Goal: Information Seeking & Learning: Learn about a topic

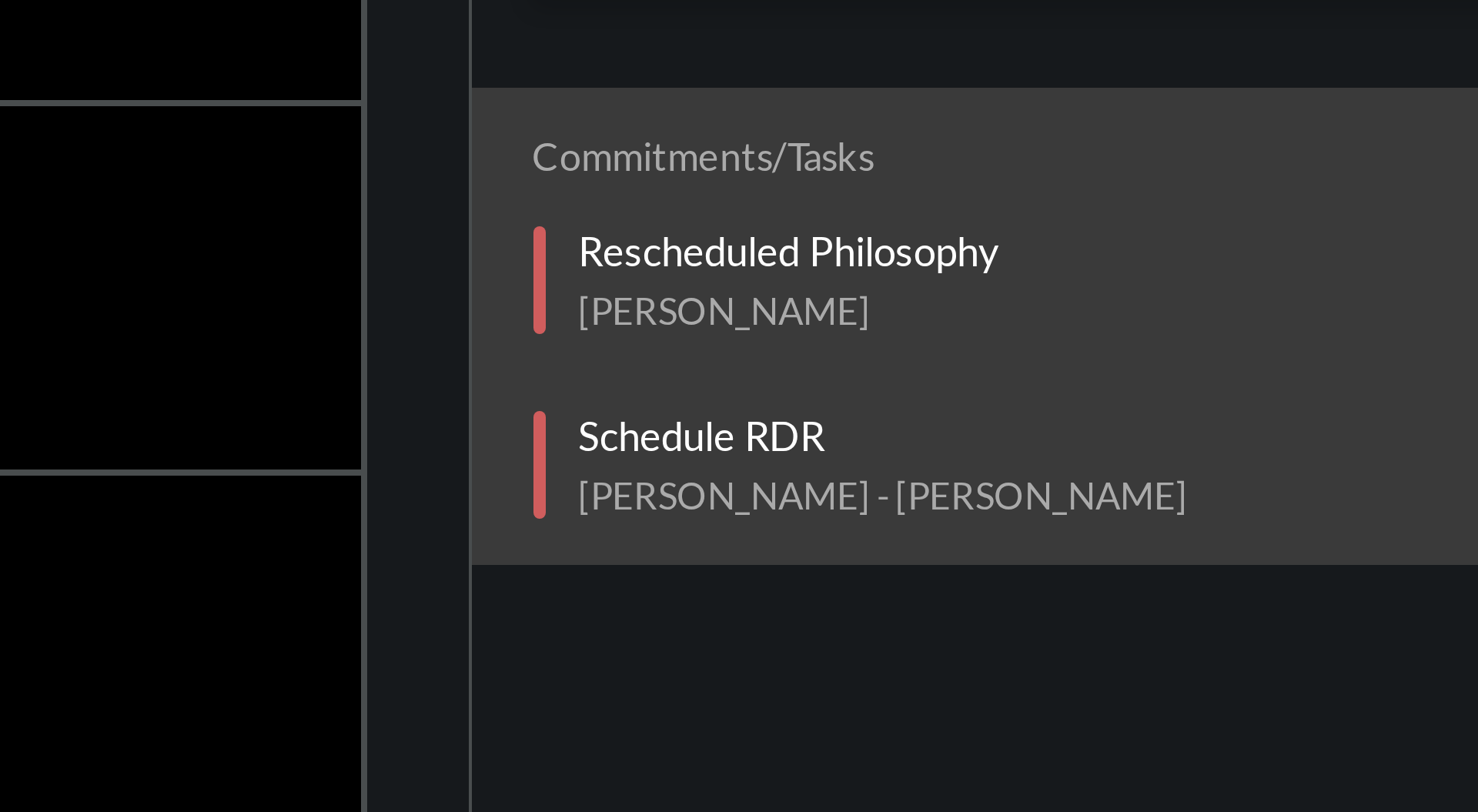
scroll to position [1, 0]
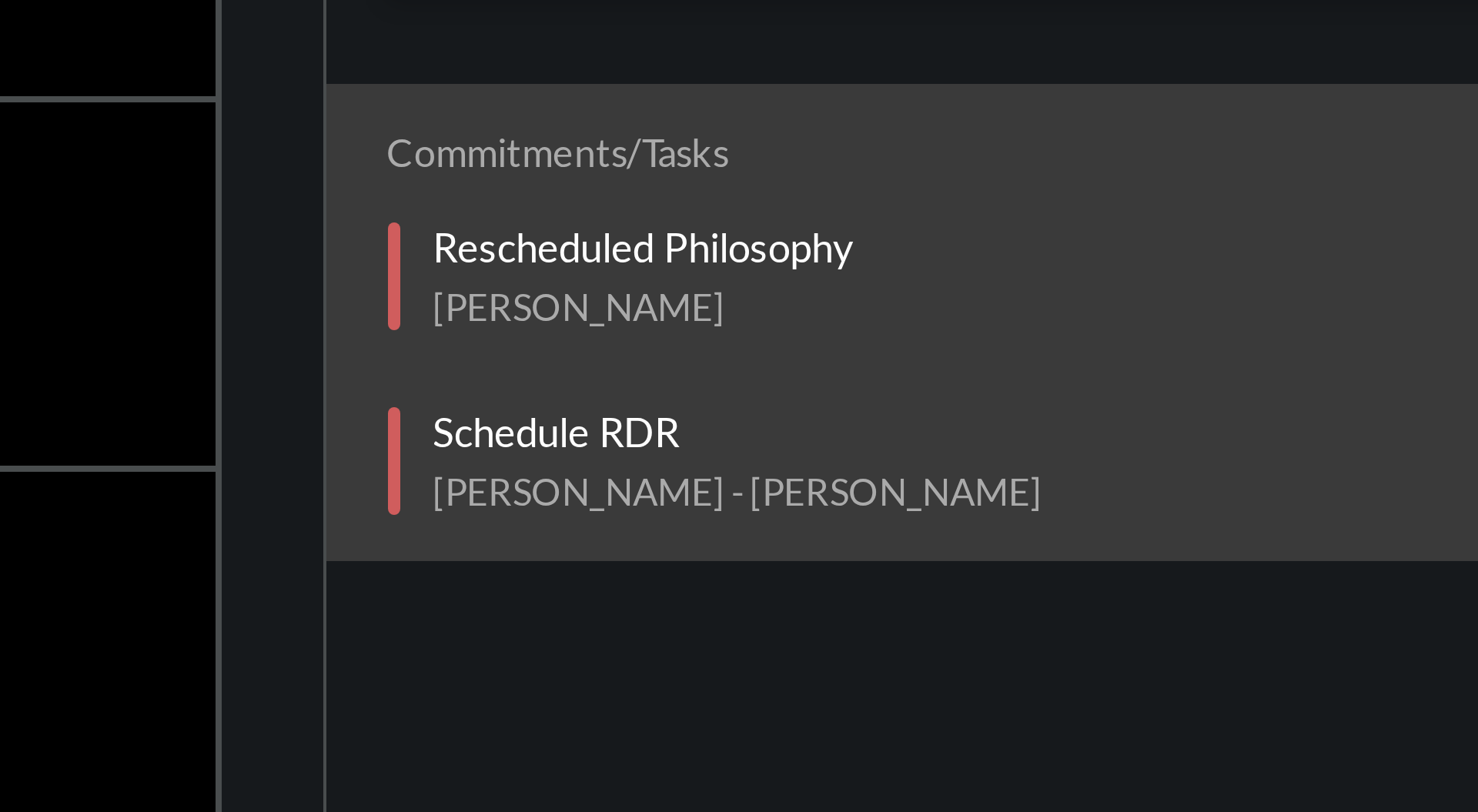
click at [1250, 371] on p "Rescheduled Philosophy" at bounding box center [1217, 370] width 105 height 12
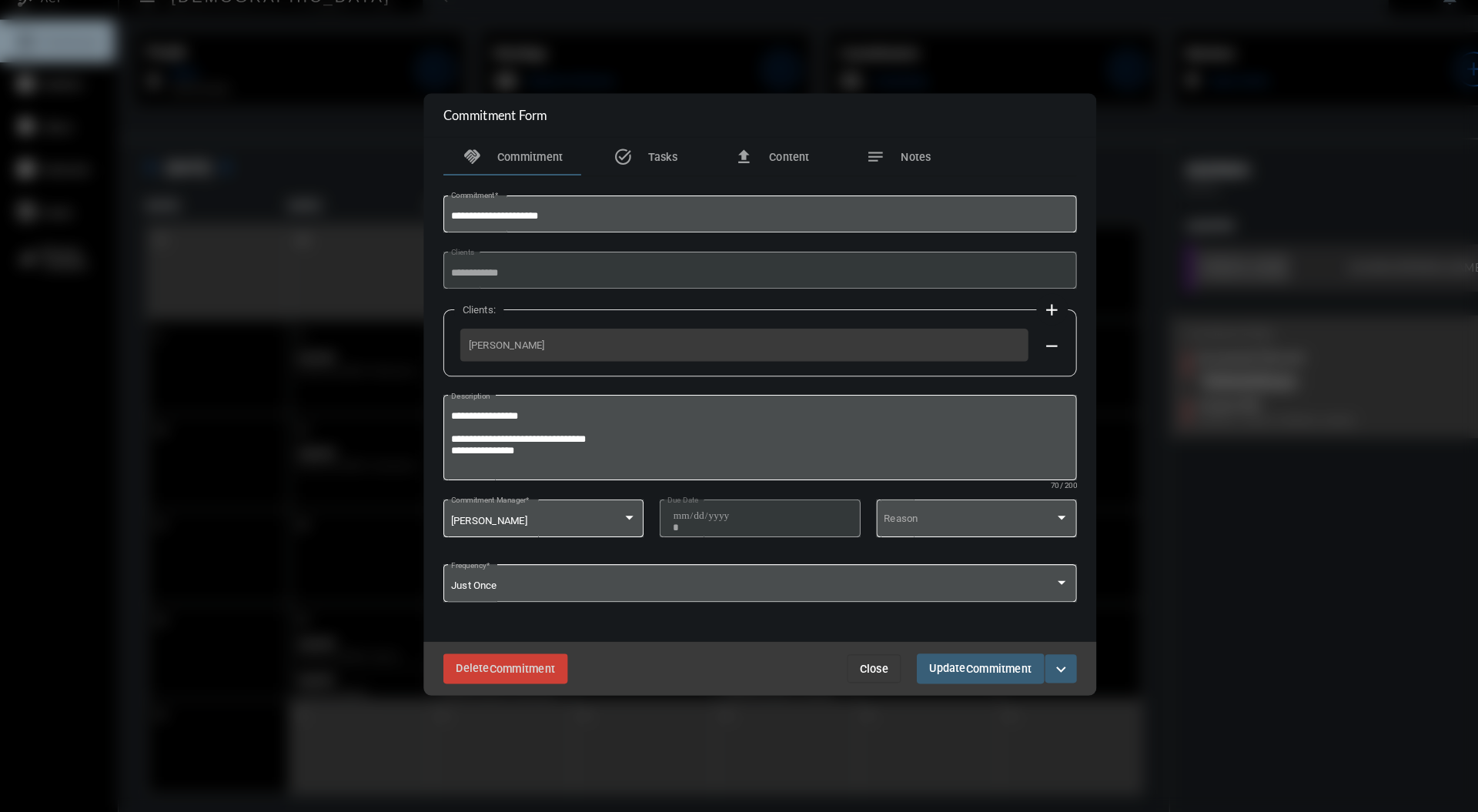
scroll to position [0, 0]
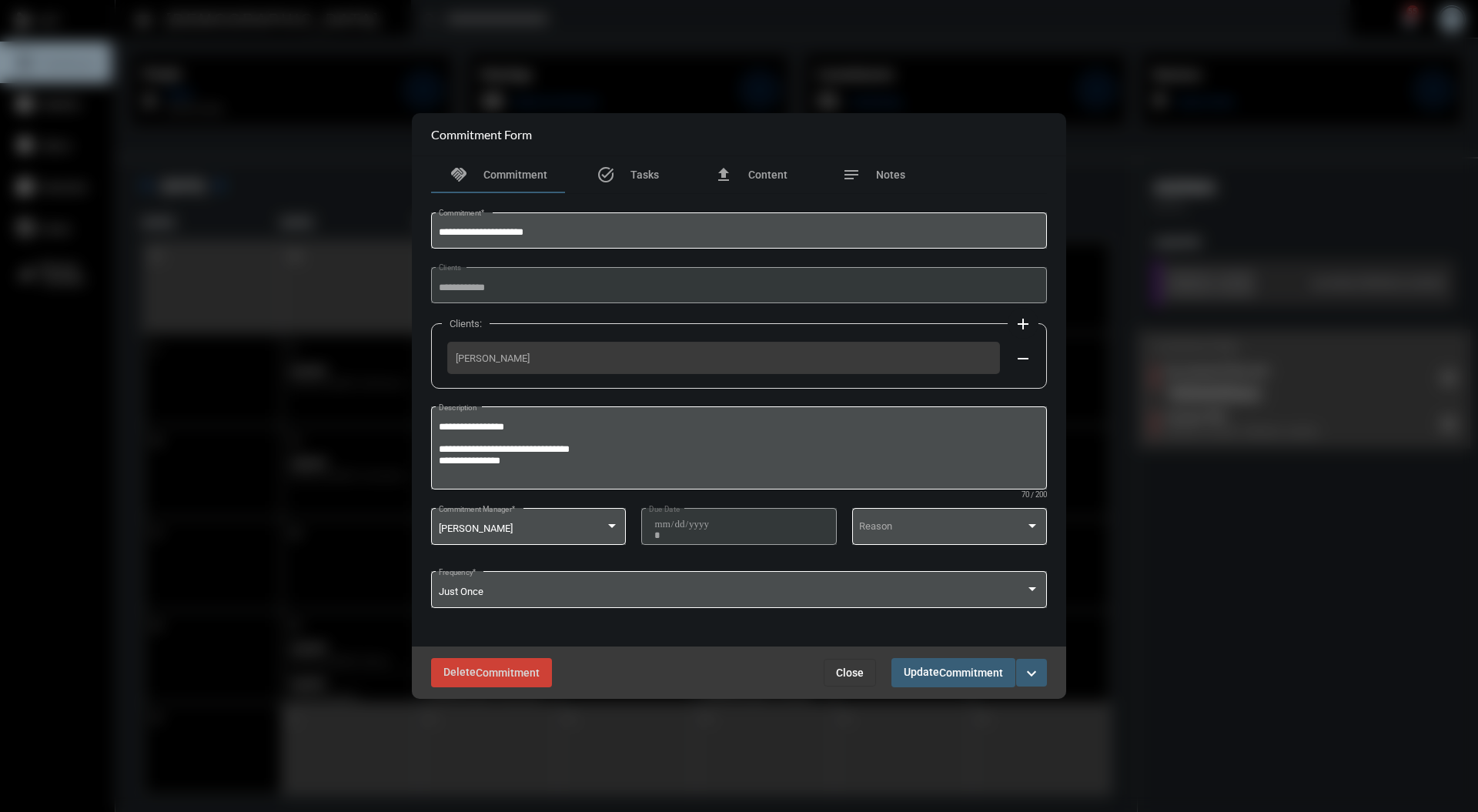
click at [853, 679] on span "Close" at bounding box center [850, 672] width 27 height 12
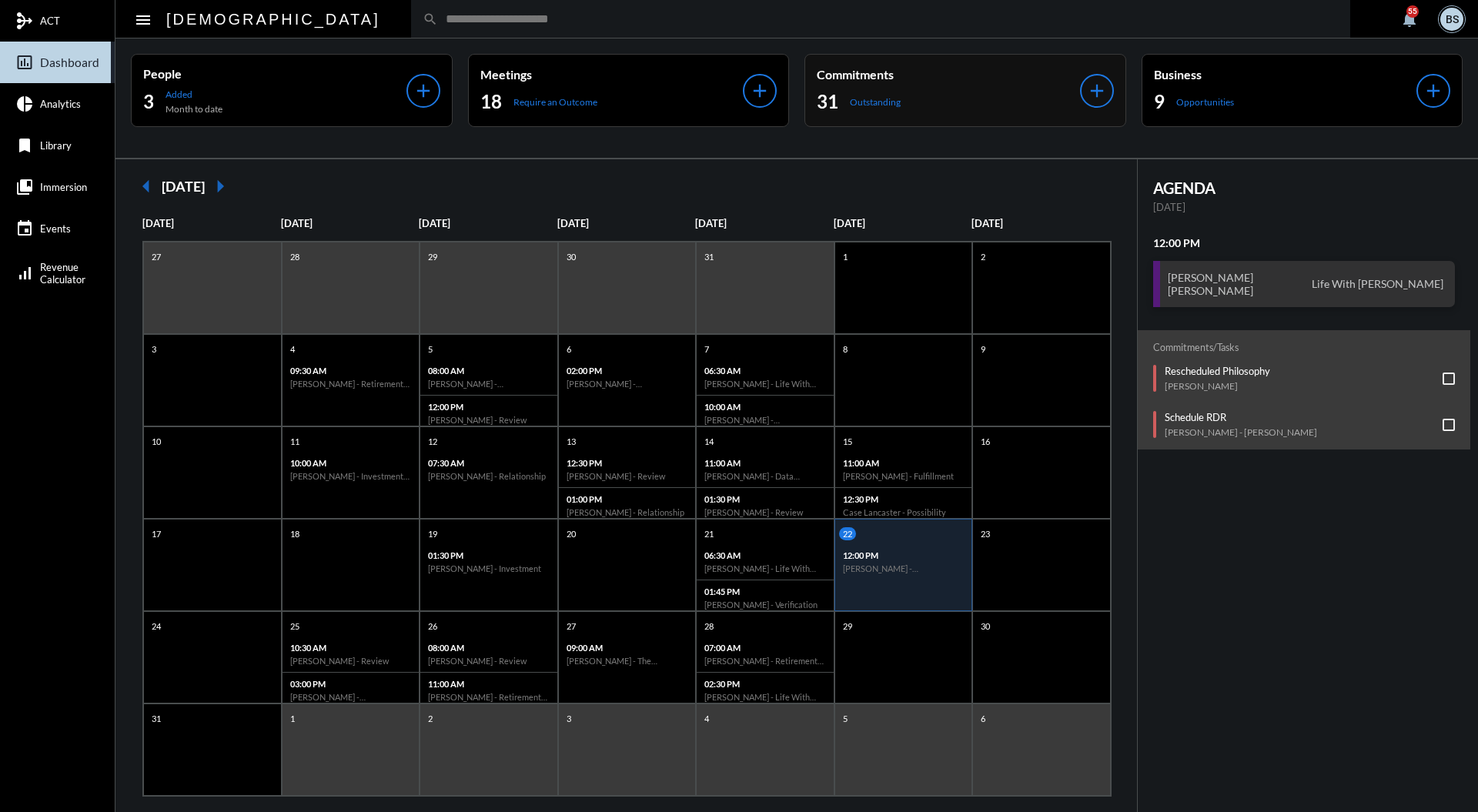
click at [988, 70] on p "Commitments" at bounding box center [949, 74] width 264 height 15
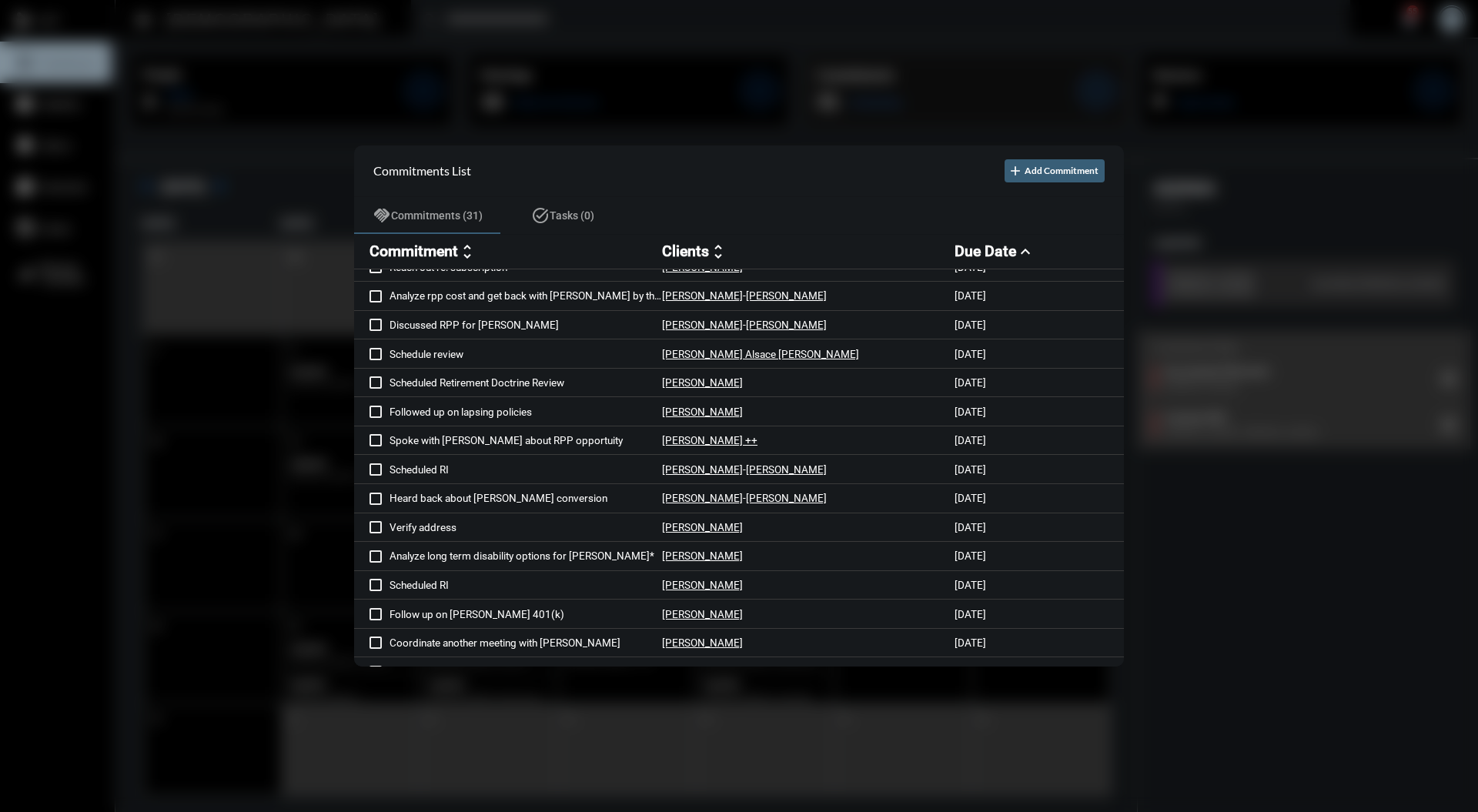
scroll to position [507, 0]
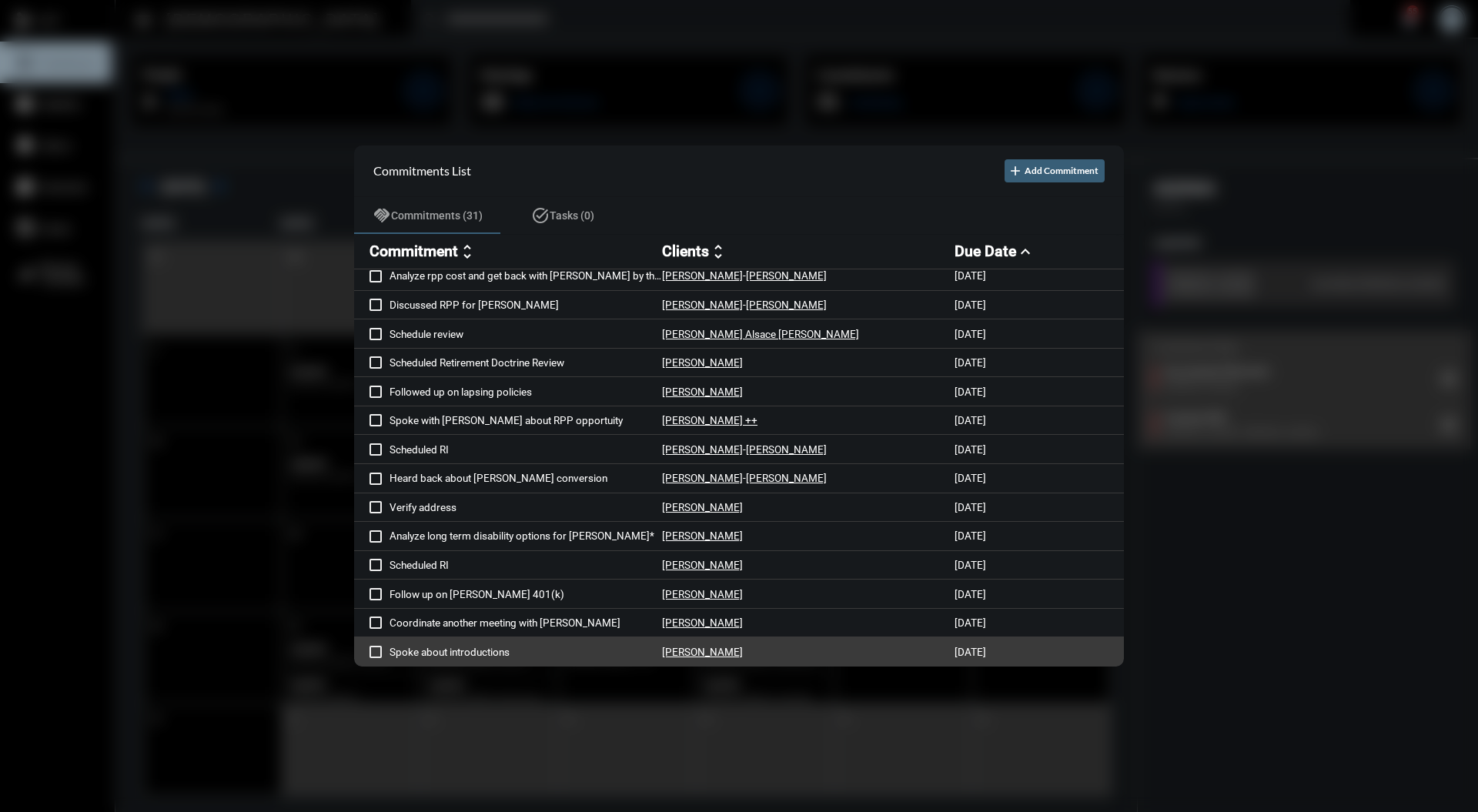
click at [685, 655] on p "Cory Baltazar" at bounding box center [702, 651] width 81 height 12
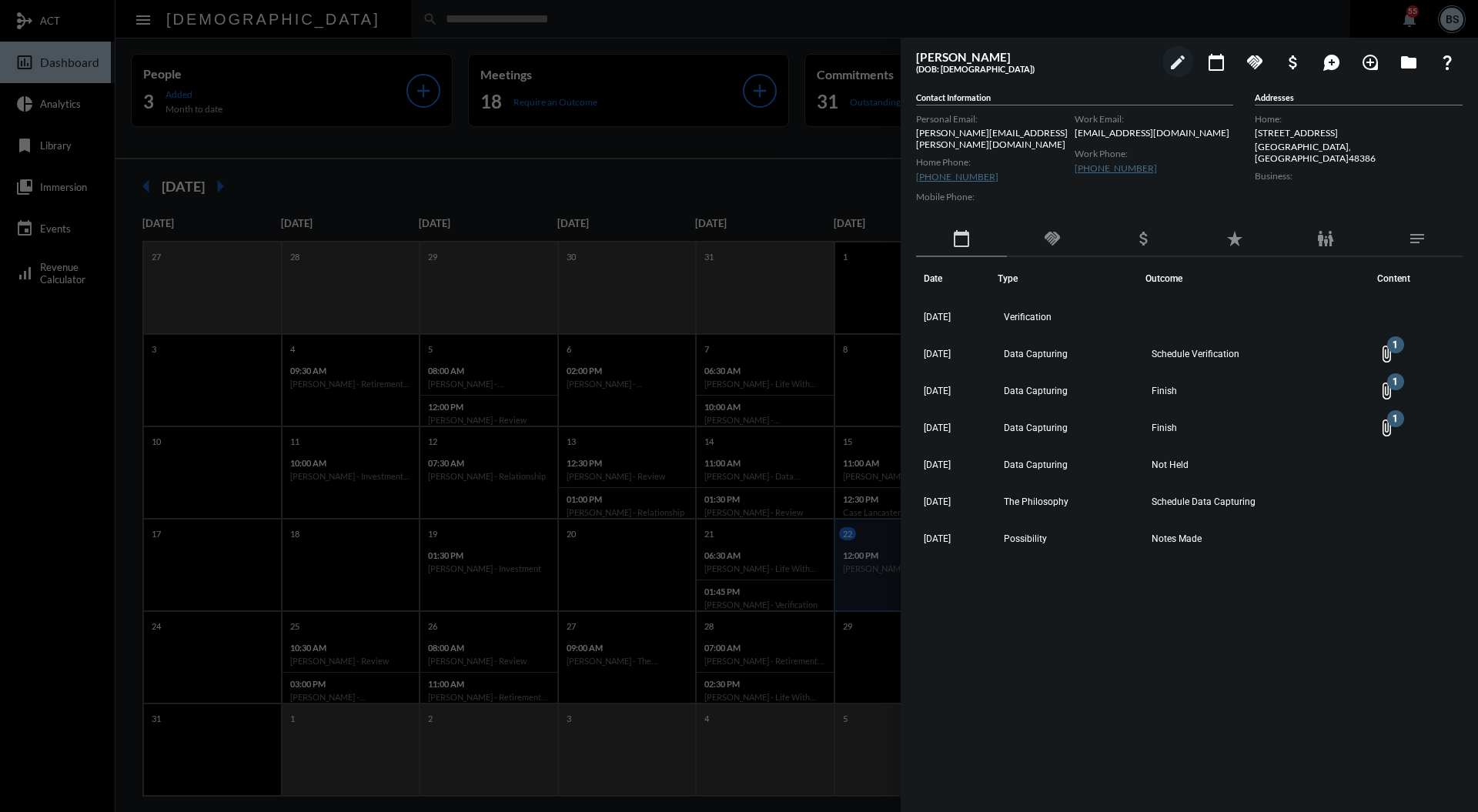
click at [732, 157] on div at bounding box center [739, 406] width 1478 height 812
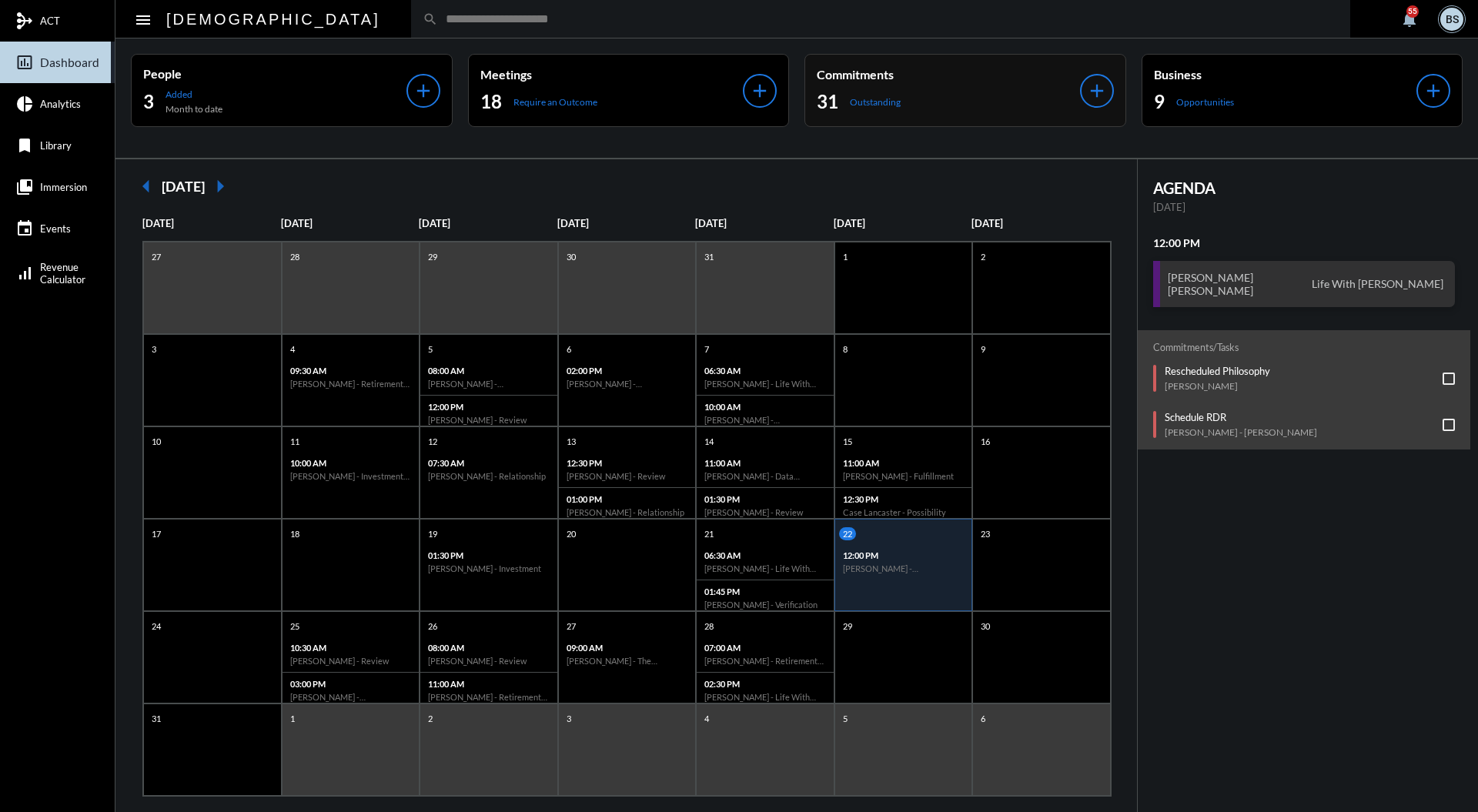
click at [887, 60] on div "Commitments 31 Outstanding add" at bounding box center [965, 91] width 321 height 73
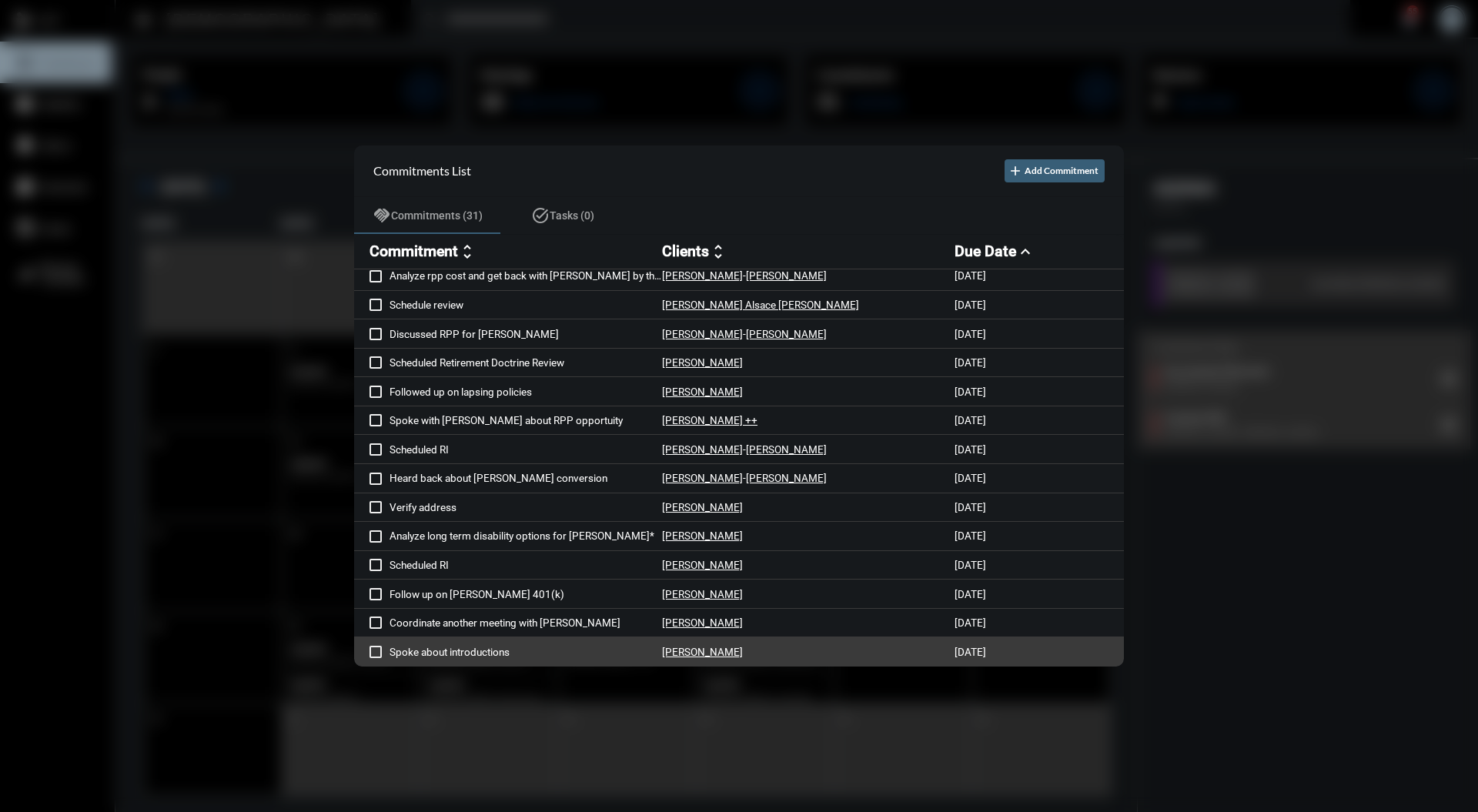
click at [709, 655] on p "Cory Baltazar" at bounding box center [702, 651] width 81 height 12
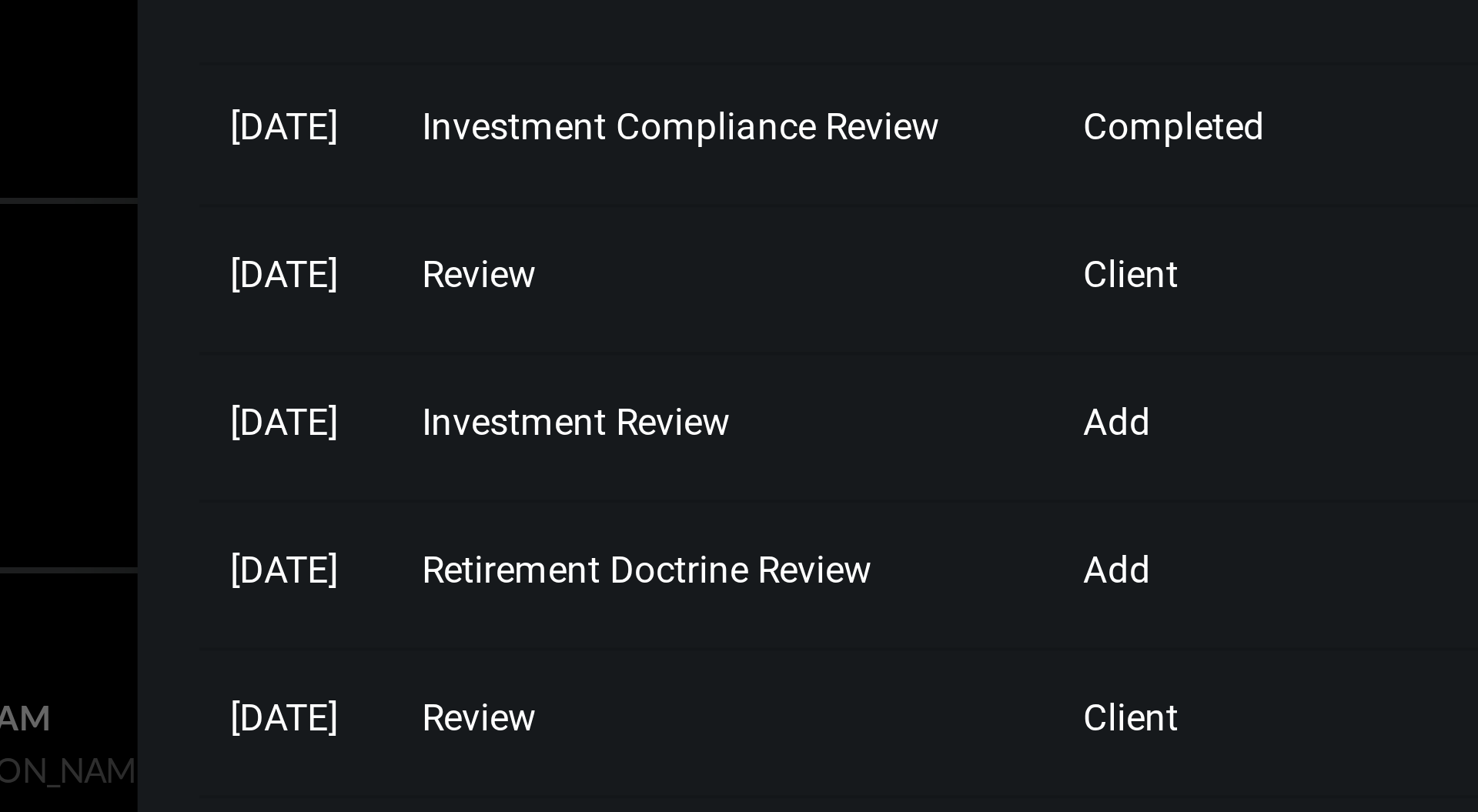
scroll to position [0, 0]
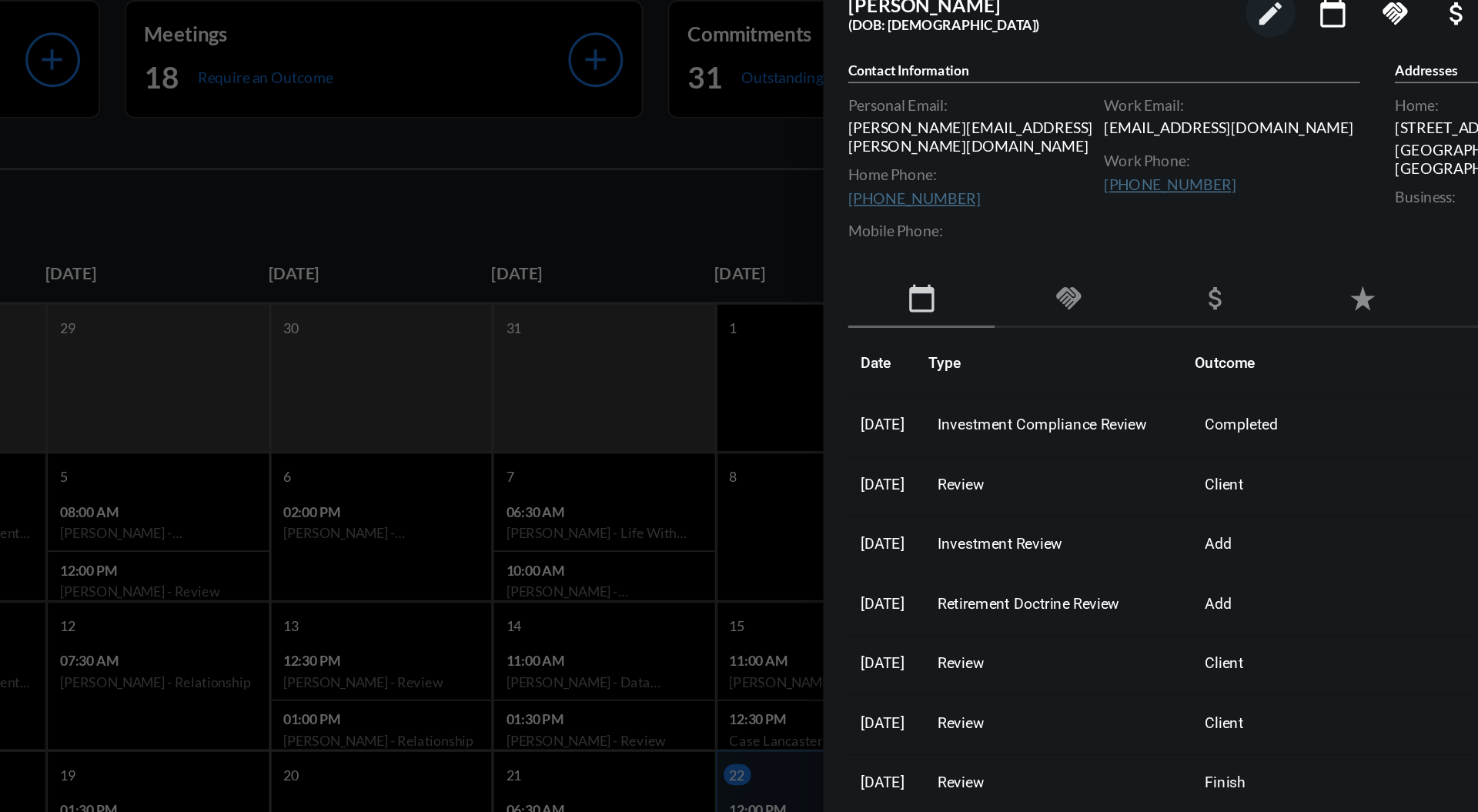
click at [1050, 230] on mat-icon "handshake" at bounding box center [1052, 239] width 18 height 18
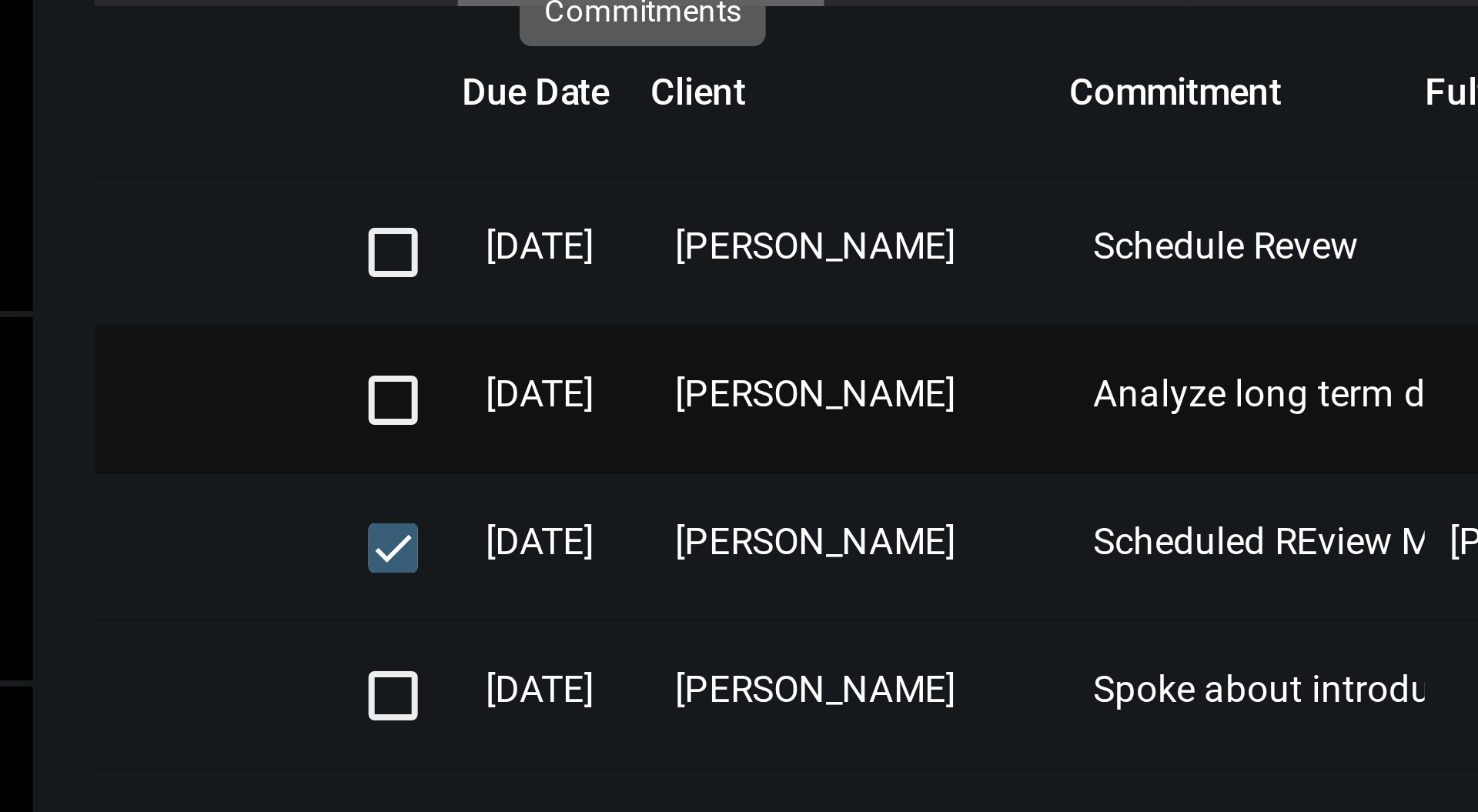
click at [1121, 351] on td "Cory Baltazar" at bounding box center [1107, 355] width 104 height 37
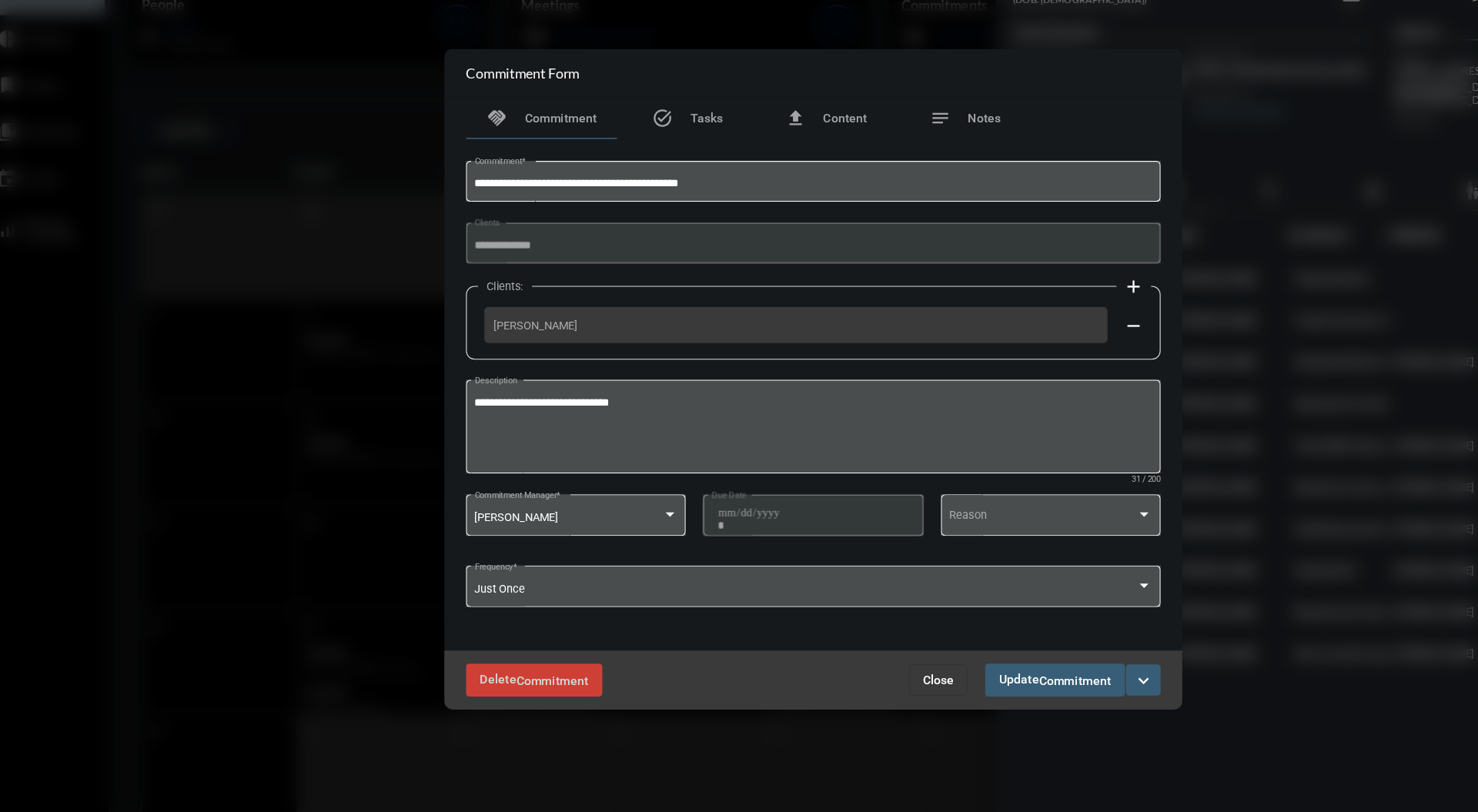
click at [843, 669] on span "Close" at bounding box center [850, 672] width 27 height 12
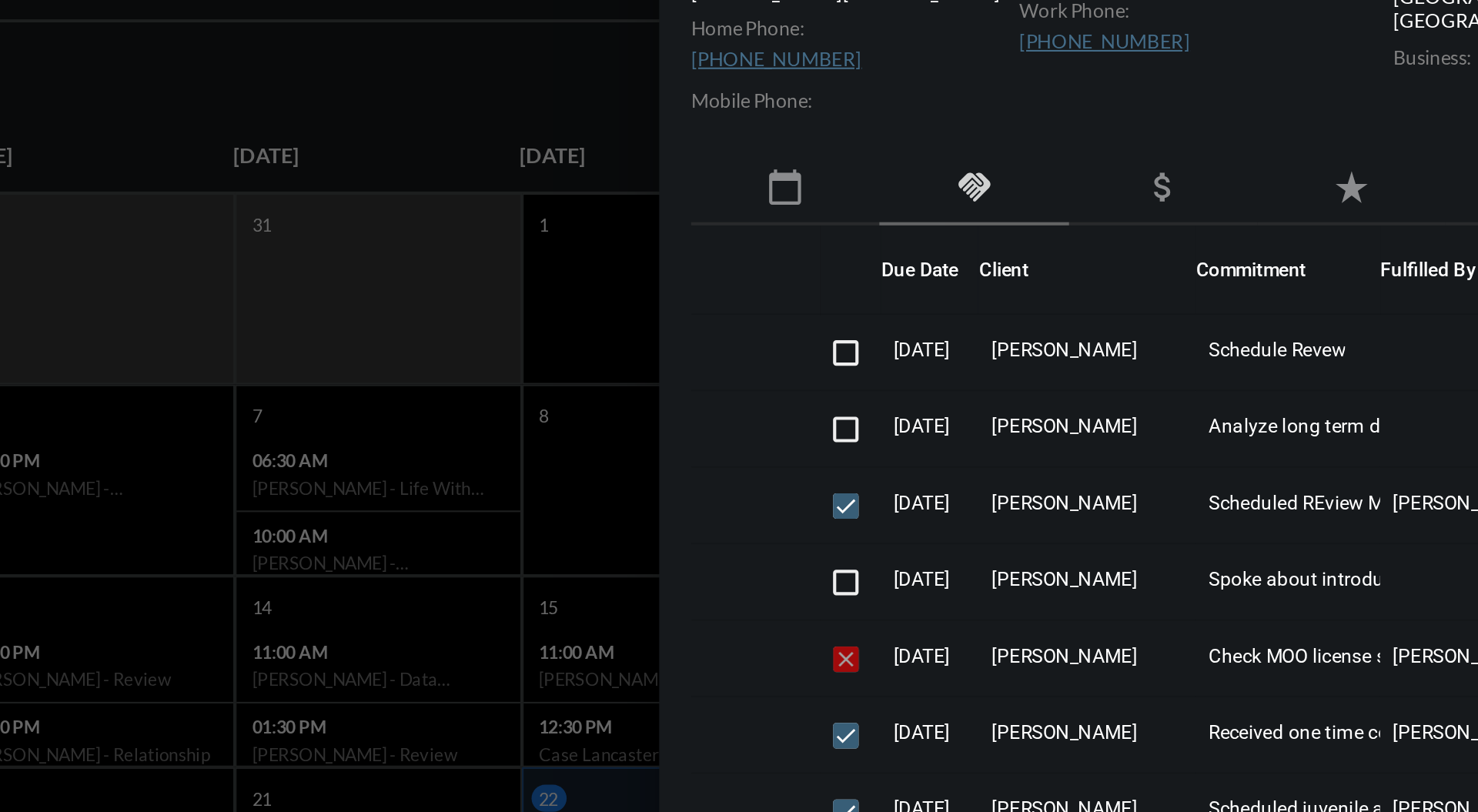
click at [962, 232] on mat-icon "calendar_today" at bounding box center [962, 239] width 18 height 18
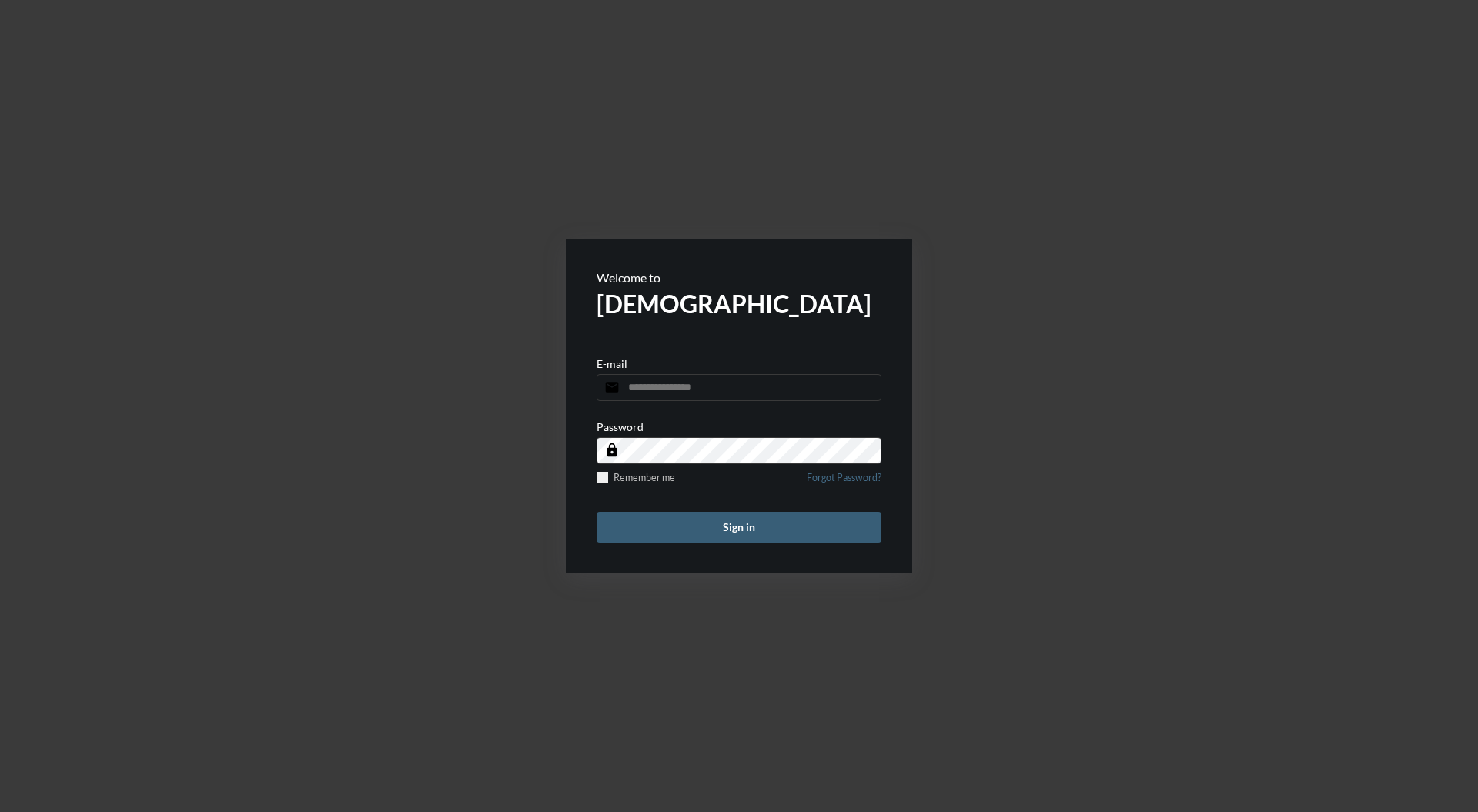
type input "**********"
click at [751, 523] on button "Sign in" at bounding box center [739, 527] width 285 height 31
